Goal: Task Accomplishment & Management: Use online tool/utility

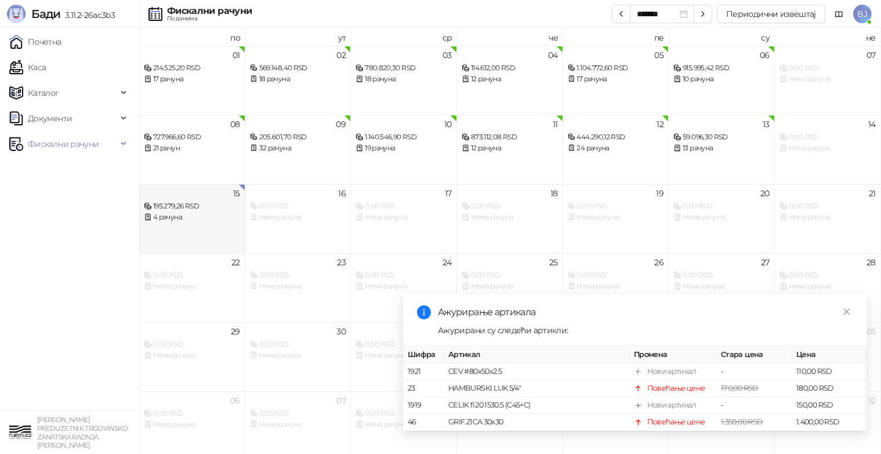
drag, startPoint x: 0, startPoint y: 0, endPoint x: 171, endPoint y: 217, distance: 276.0
click at [171, 217] on div "4 рачуна" at bounding box center [192, 217] width 96 height 11
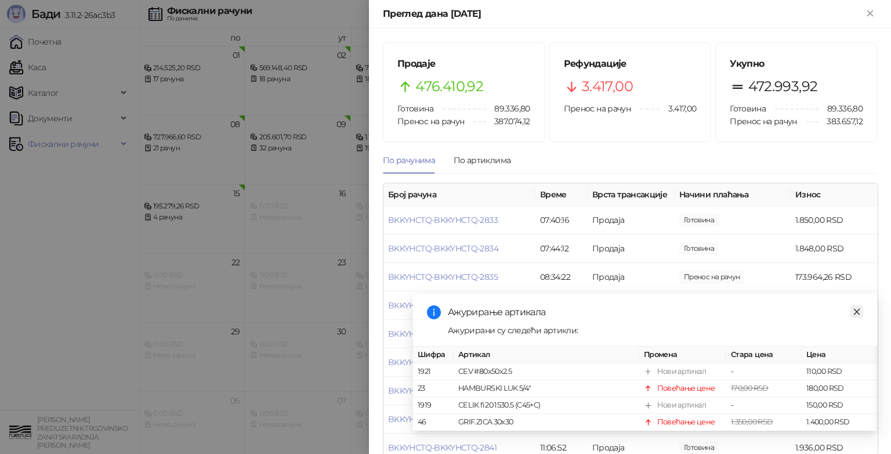
click at [855, 308] on icon "close" at bounding box center [857, 312] width 8 height 8
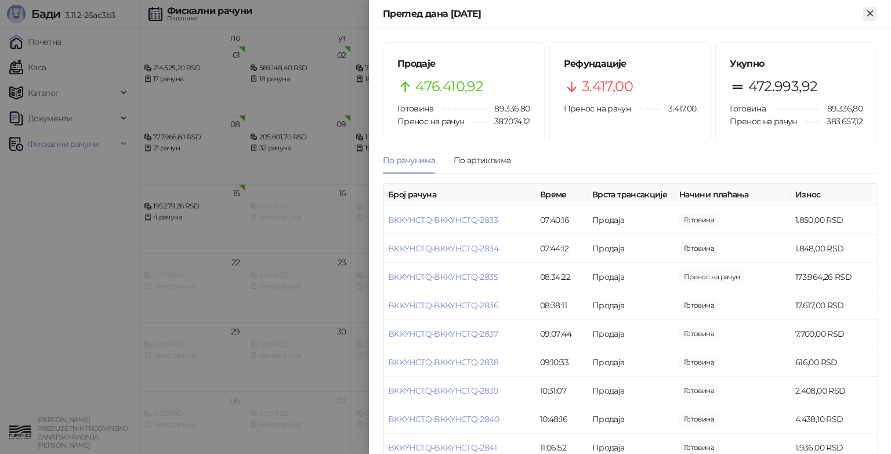
click at [869, 9] on icon "Close" at bounding box center [870, 13] width 10 height 10
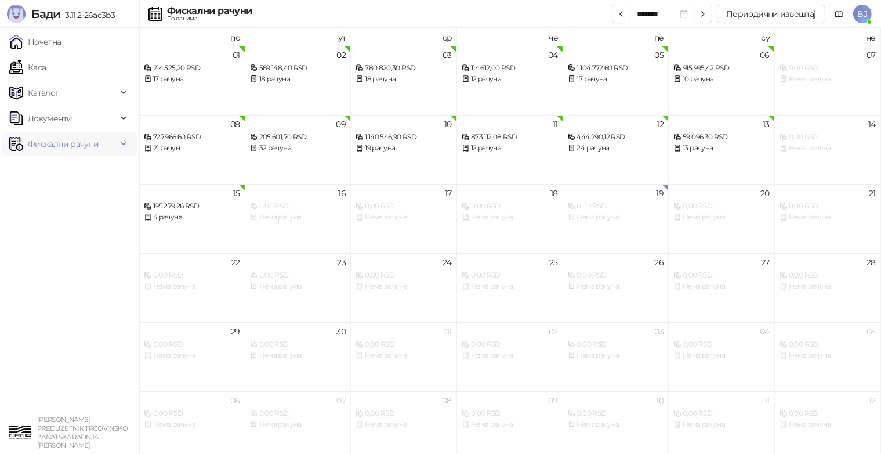
click at [57, 142] on span "Фискални рачуни" at bounding box center [63, 143] width 71 height 23
click at [67, 170] on link "Издати рачуни" at bounding box center [53, 169] width 78 height 23
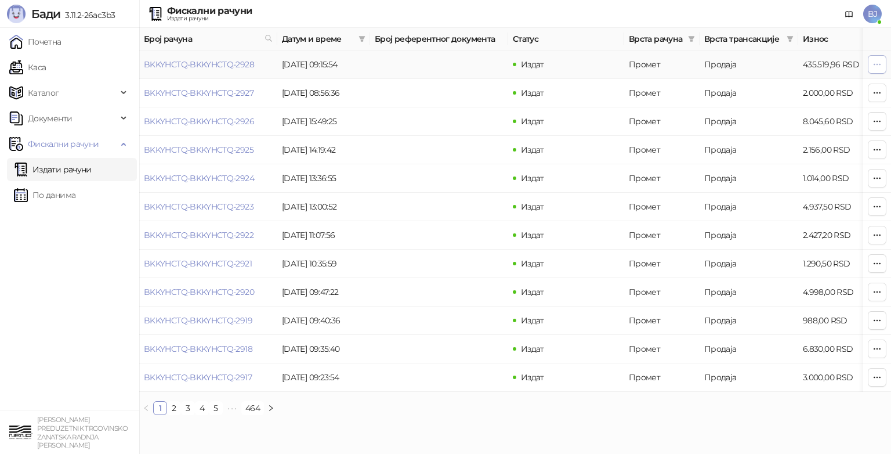
click at [879, 63] on icon "button" at bounding box center [877, 64] width 9 height 9
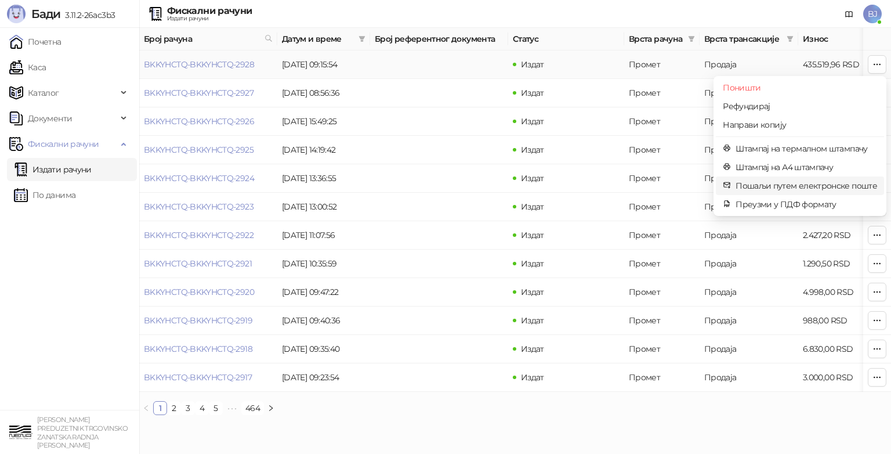
click at [818, 187] on span "Пошаљи путем електронске поште" at bounding box center [807, 185] width 142 height 13
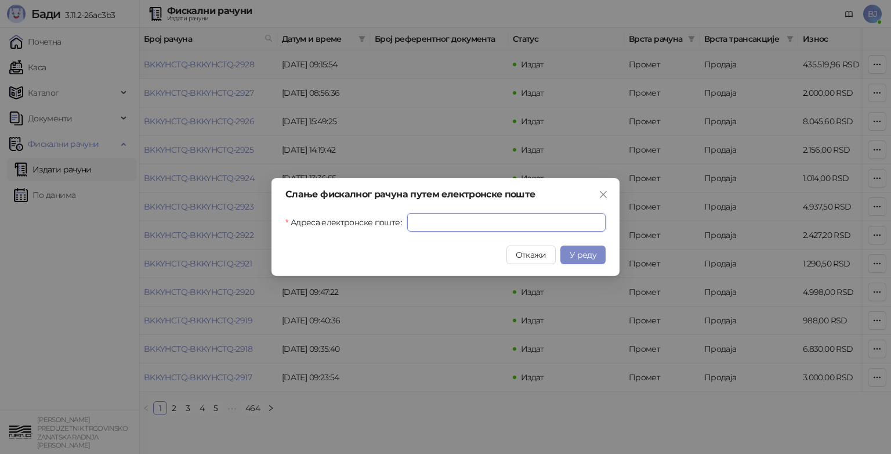
click at [462, 223] on input "Адреса електронске поште" at bounding box center [506, 222] width 198 height 19
type input "**********"
click at [578, 255] on span "У реду" at bounding box center [583, 254] width 27 height 10
